Goal: Check status: Check status

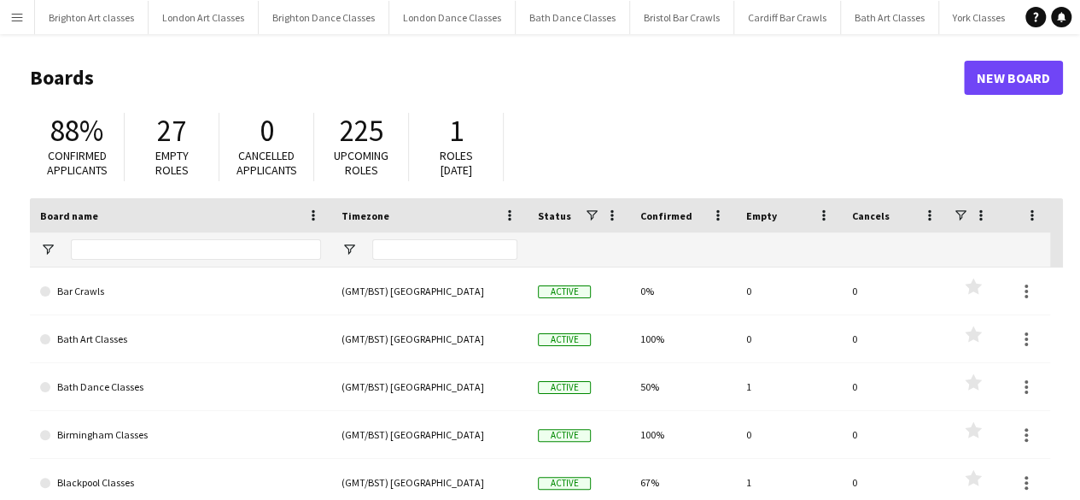
type input "********"
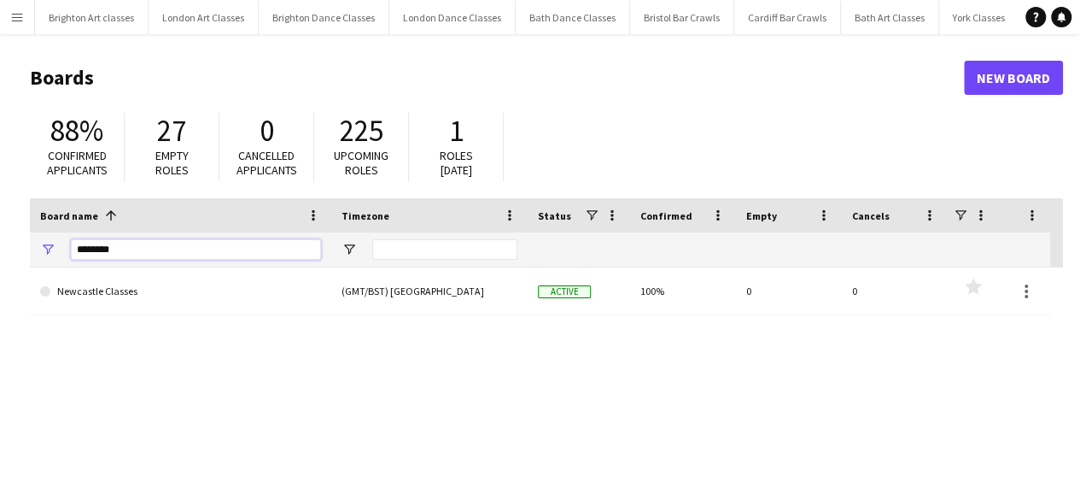
drag, startPoint x: 142, startPoint y: 249, endPoint x: 4, endPoint y: 257, distance: 137.7
click at [4, 257] on main "Boards New Board 88% Confirmed applicants 27 Empty roles 0 Cancelled applicants…" at bounding box center [540, 342] width 1080 height 617
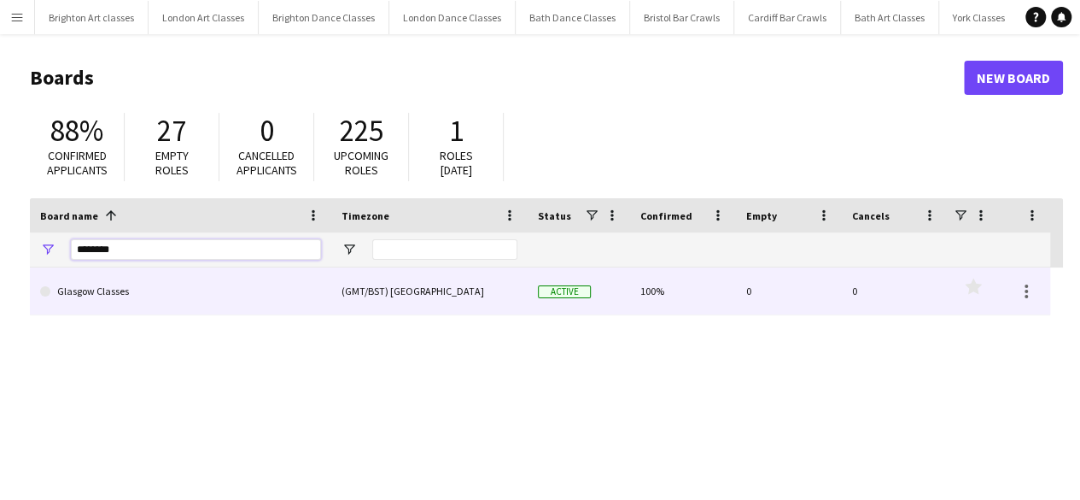
type input "*******"
click at [114, 279] on link "Glasgow Classes" at bounding box center [180, 291] width 281 height 48
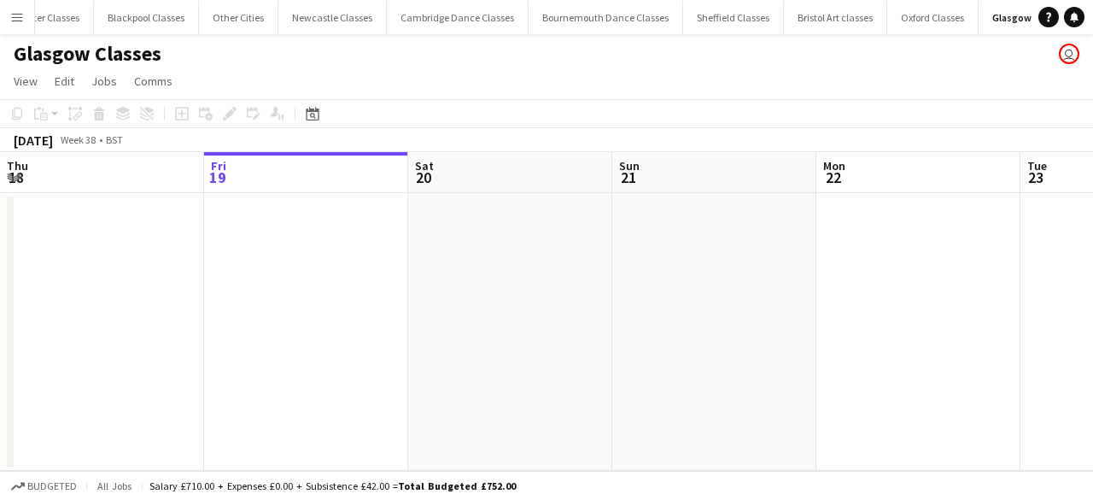
scroll to position [0, 1352]
click at [312, 123] on div "Date picker" at bounding box center [312, 113] width 20 height 20
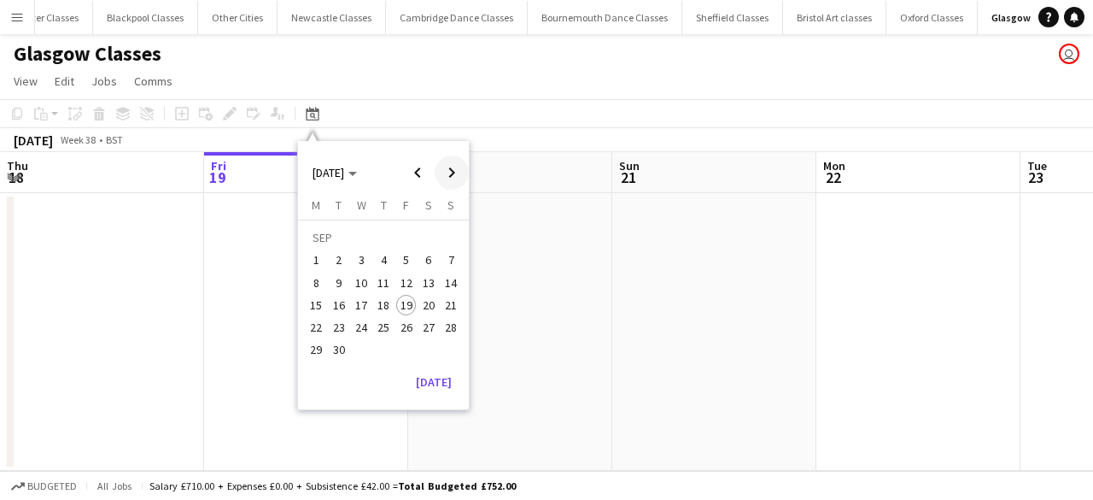
click at [455, 183] on span "Next month" at bounding box center [452, 172] width 34 height 34
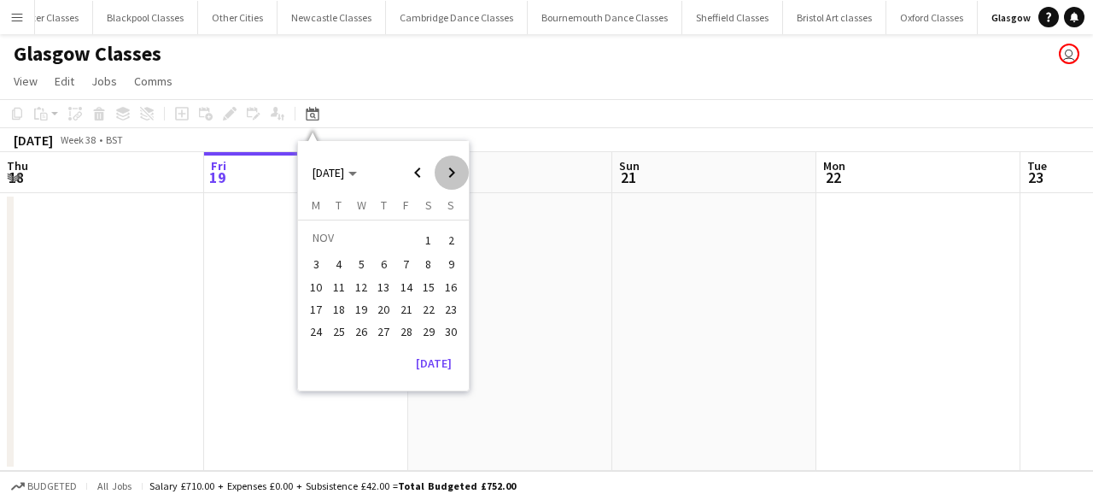
click at [455, 183] on span "Next month" at bounding box center [452, 172] width 34 height 34
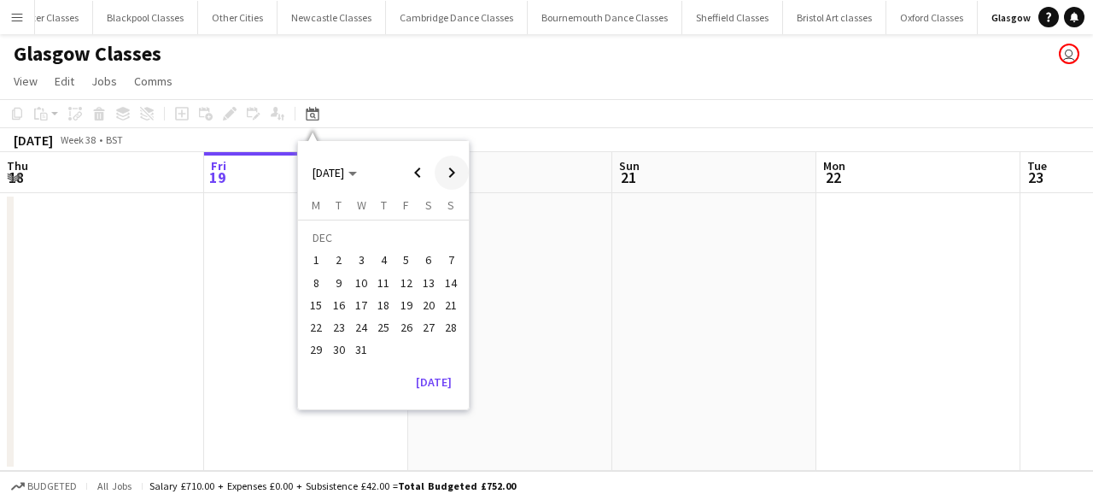
click at [455, 183] on span "Next month" at bounding box center [452, 172] width 34 height 34
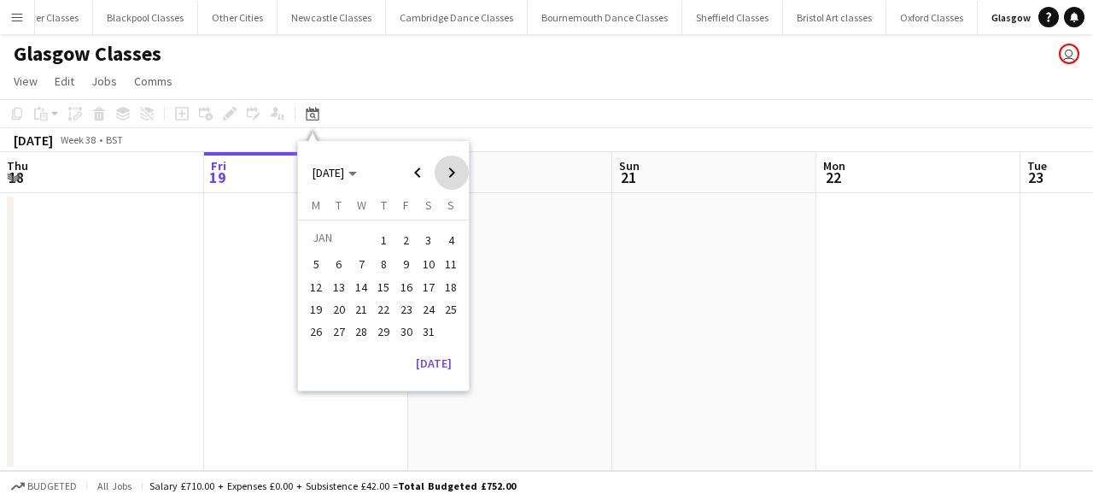
click at [455, 183] on span "Next month" at bounding box center [452, 172] width 34 height 34
click at [410, 283] on span "13" at bounding box center [406, 287] width 20 height 20
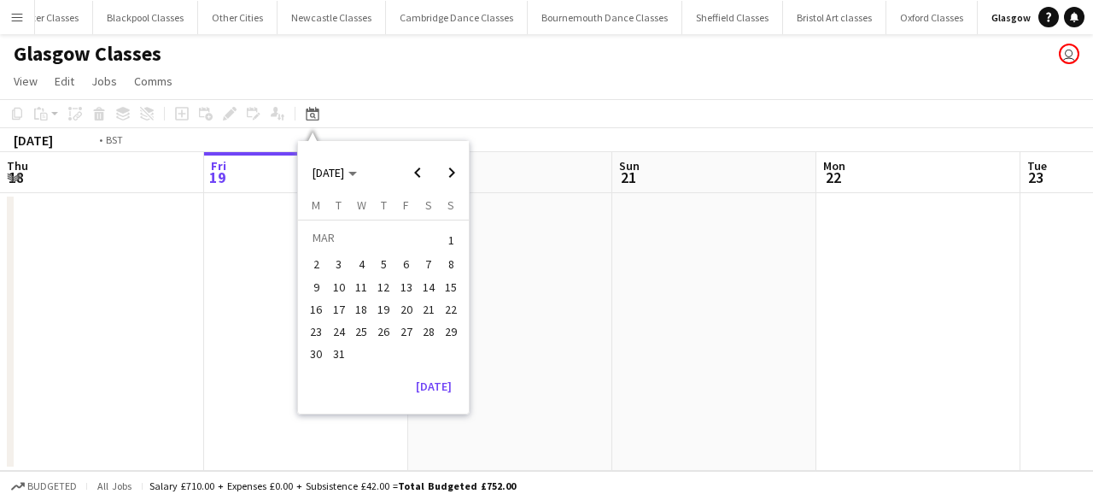
scroll to position [0, 588]
